Goal: Task Accomplishment & Management: Manage account settings

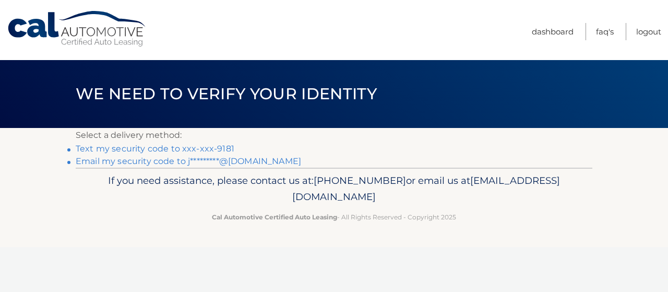
click at [213, 148] on link "Text my security code to xxx-xxx-9181" at bounding box center [155, 149] width 159 height 10
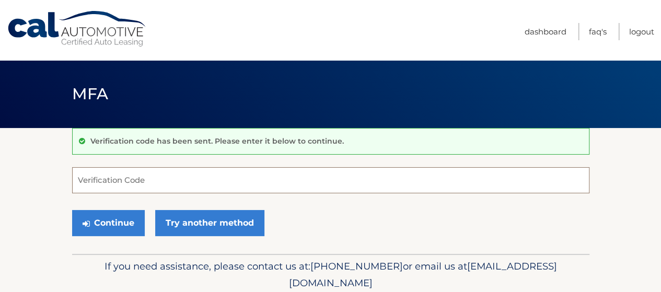
click at [257, 173] on input "Verification Code" at bounding box center [330, 180] width 517 height 26
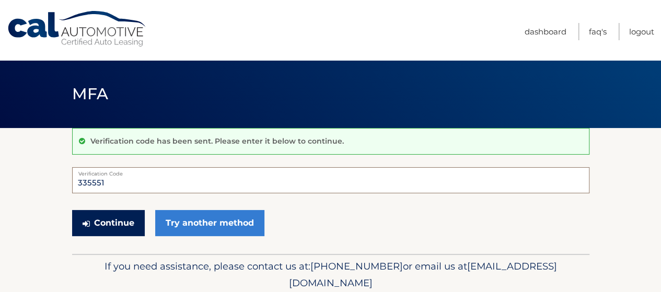
type input "335551"
click at [128, 228] on button "Continue" at bounding box center [108, 223] width 73 height 26
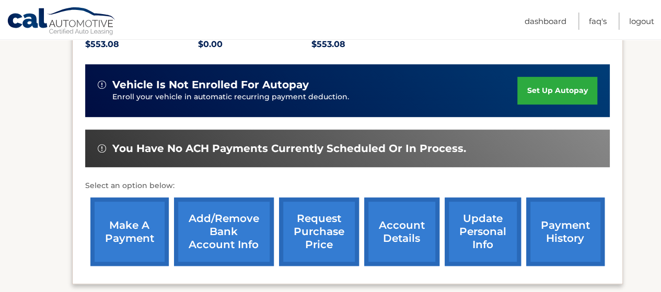
scroll to position [313, 0]
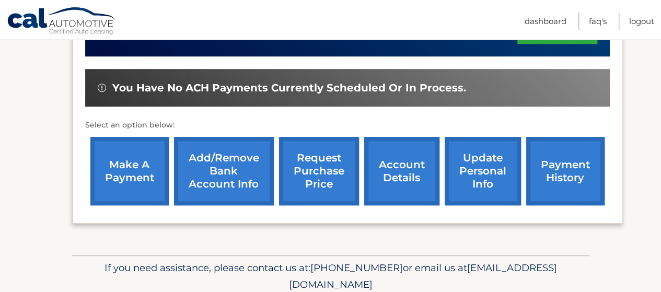
click at [149, 178] on link "make a payment" at bounding box center [129, 171] width 78 height 68
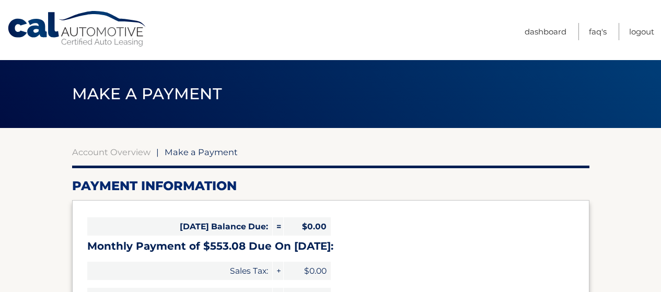
select select "NWRiODM3NzEtYzI0Mi00MzI4LTlkODQtYTIyOTNiNTE1MDM5"
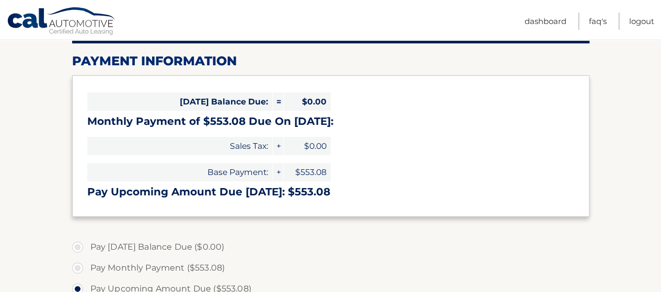
scroll to position [157, 0]
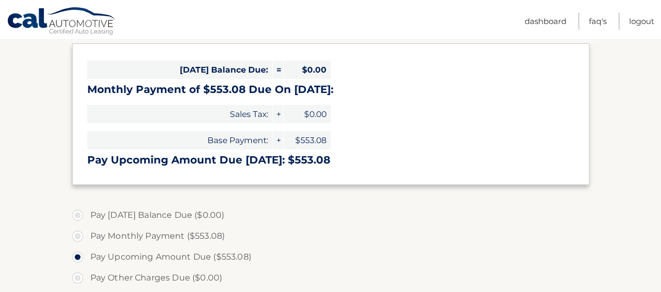
click at [77, 237] on label "Pay Monthly Payment ($553.08)" at bounding box center [330, 236] width 517 height 21
click at [77, 237] on input "Pay Monthly Payment ($553.08)" at bounding box center [81, 234] width 10 height 17
radio input "true"
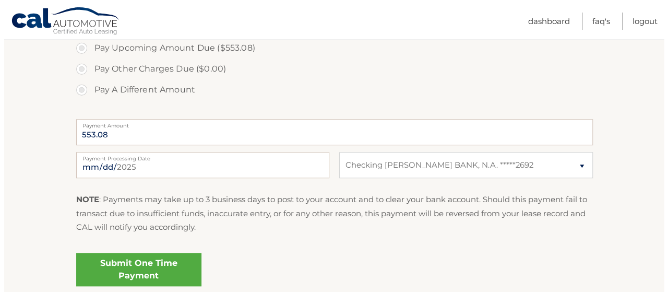
scroll to position [418, 0]
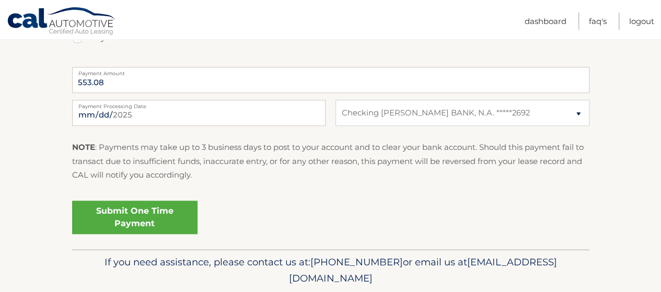
click at [159, 214] on link "Submit One Time Payment" at bounding box center [134, 217] width 125 height 33
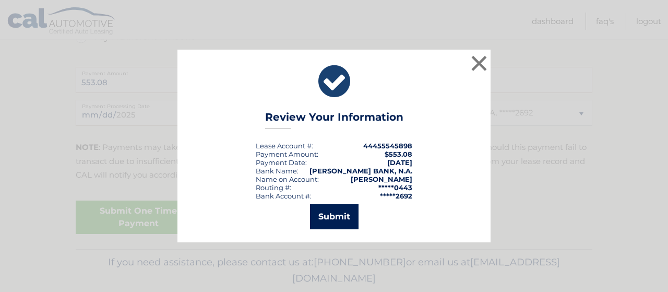
click at [337, 222] on button "Submit" at bounding box center [334, 216] width 49 height 25
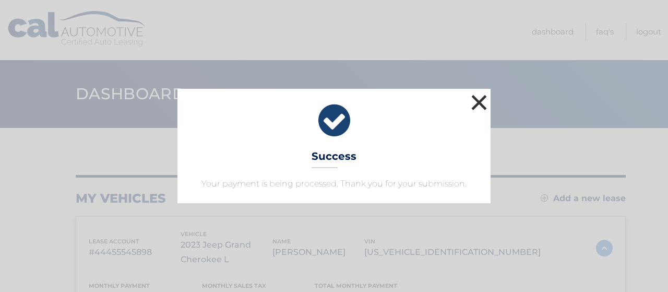
click at [482, 104] on button "×" at bounding box center [479, 102] width 21 height 21
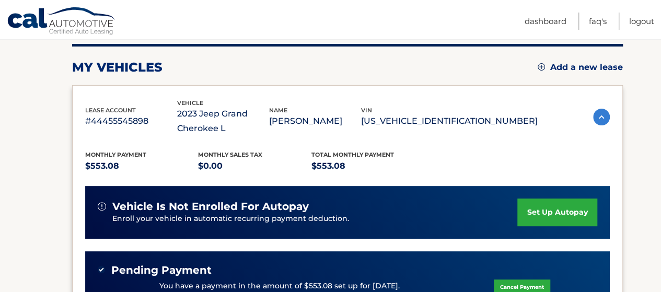
scroll to position [261, 0]
